Goal: Transaction & Acquisition: Subscribe to service/newsletter

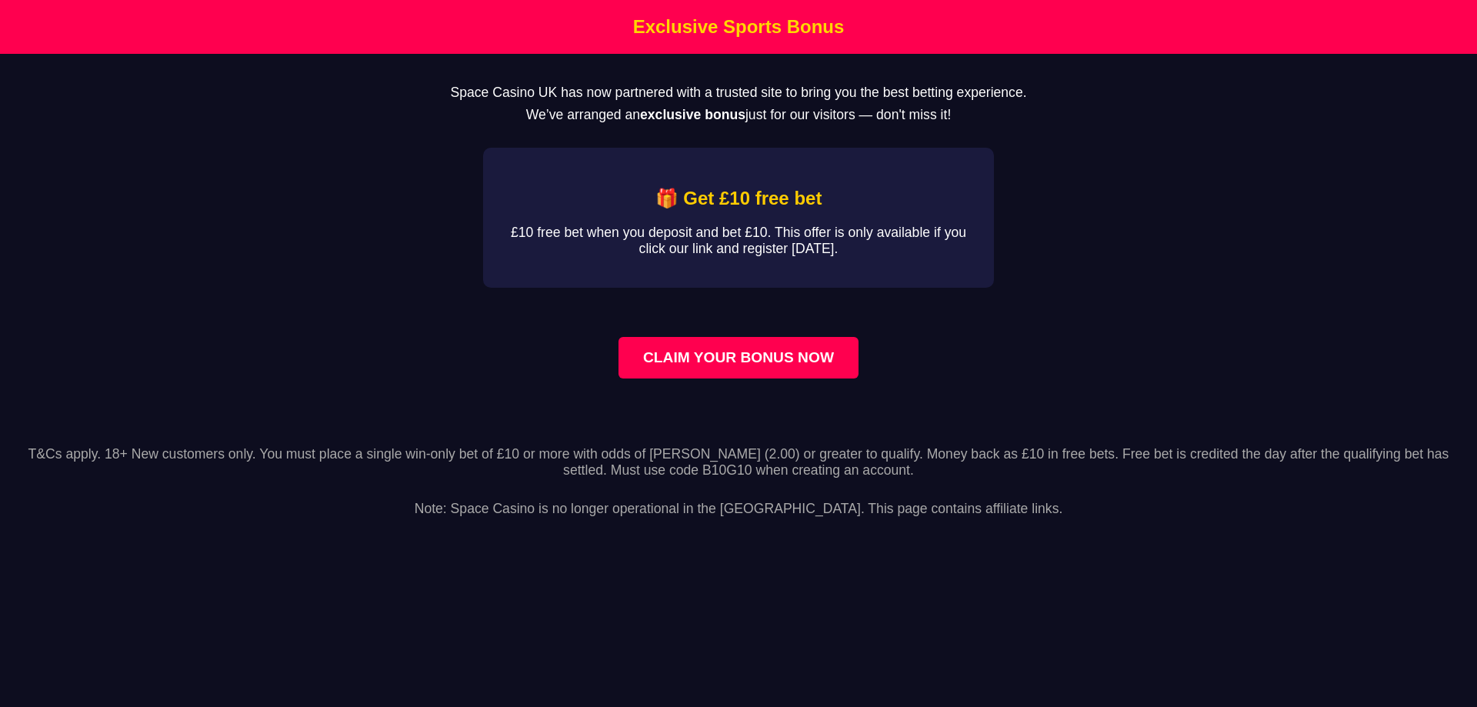
click at [728, 369] on link "CLAIM YOUR BONUS NOW" at bounding box center [738, 358] width 240 height 42
drag, startPoint x: 652, startPoint y: 486, endPoint x: 701, endPoint y: 490, distance: 48.6
click at [701, 478] on p "T&Cs apply. 18+ New customers only. You must place a single win-only bet of £10…" at bounding box center [738, 462] width 1452 height 32
copy p "B10G10"
click at [755, 361] on link "CLAIM YOUR BONUS NOW" at bounding box center [738, 358] width 240 height 42
